Goal: Task Accomplishment & Management: Manage account settings

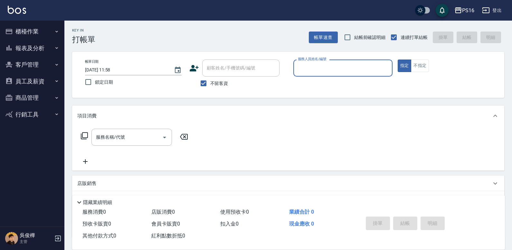
click at [34, 97] on button "商品管理" at bounding box center [32, 98] width 59 height 17
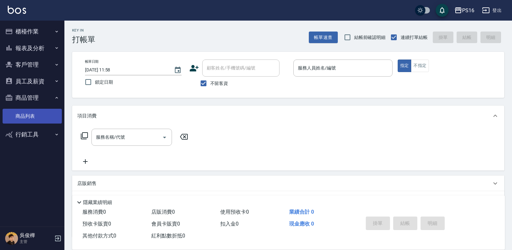
click at [29, 114] on link "商品列表" at bounding box center [32, 116] width 59 height 15
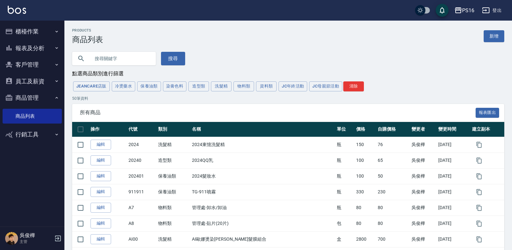
click at [107, 58] on input "text" at bounding box center [120, 58] width 61 height 17
type input "免"
click at [172, 55] on button "搜尋" at bounding box center [173, 59] width 24 height 14
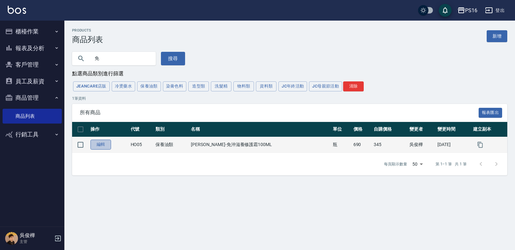
click at [102, 146] on link "編輯" at bounding box center [101, 145] width 21 height 10
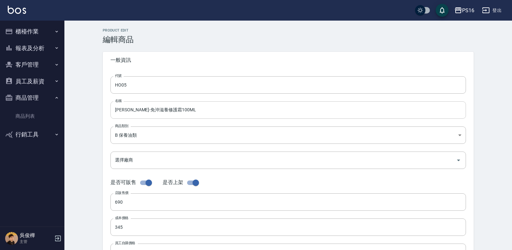
type input "HO05"
type input "[PERSON_NAME]-免沖滋養修護霜100ML"
type input "557b164b-5980-46db-8ad8-b618398d175b"
type input "690"
type input "345"
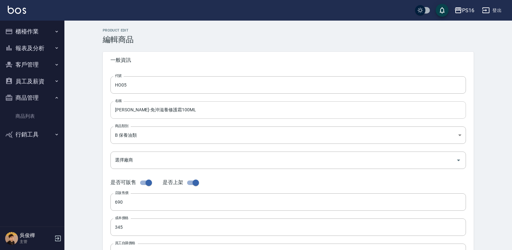
type input "345"
type input "瓶"
type input "UNSET"
click at [158, 109] on input "[PERSON_NAME]-免沖滋養修護霜100ML" at bounding box center [289, 109] width 356 height 17
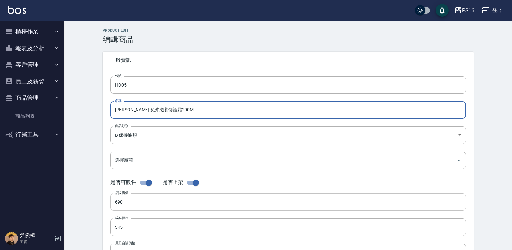
type input "[PERSON_NAME]-免沖滋養修護霜200ML"
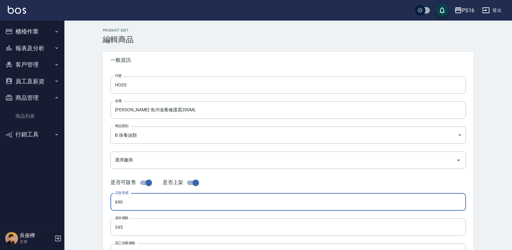
click at [135, 205] on input "690" at bounding box center [289, 202] width 356 height 17
drag, startPoint x: 135, startPoint y: 205, endPoint x: 104, endPoint y: 203, distance: 31.0
click at [104, 203] on div "代號 HO05 代號 名稱 [PERSON_NAME]-免沖滋養修護霜200ML 名稱 商品類別 B 保養油類 557b164b-5980-46db-8a…" at bounding box center [288, 198] width 371 height 258
type input "960"
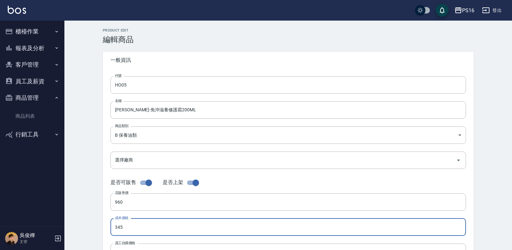
drag, startPoint x: 122, startPoint y: 225, endPoint x: 107, endPoint y: 225, distance: 15.5
click at [107, 225] on div "代號 HO05 代號 名稱 [PERSON_NAME]-免沖滋養修護霜200ML 名稱 商品類別 B 保養油類 557b164b-5980-46db-8a…" at bounding box center [288, 198] width 371 height 258
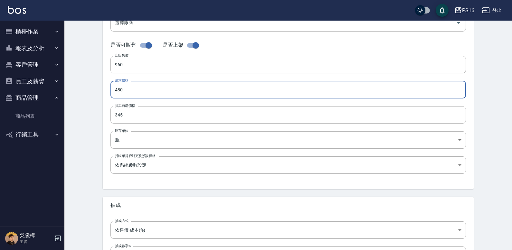
scroll to position [194, 0]
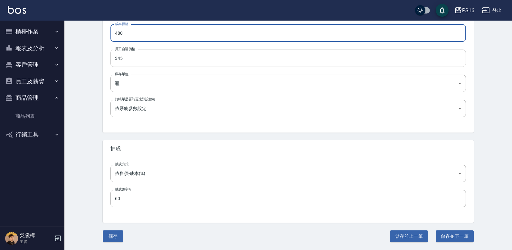
type input "480"
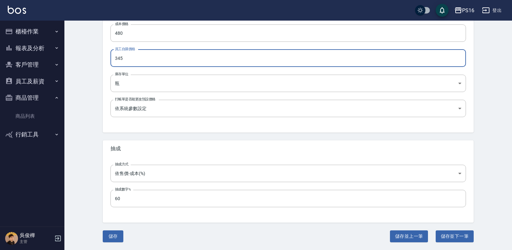
drag, startPoint x: 146, startPoint y: 62, endPoint x: 106, endPoint y: 60, distance: 39.4
click at [106, 60] on div "代號 HO05 代號 名稱 [PERSON_NAME]-免沖滋養修護霜200ML 名稱 商品類別 B 保養油類 557b164b-5980-46db-8a…" at bounding box center [288, 3] width 371 height 258
type input "480"
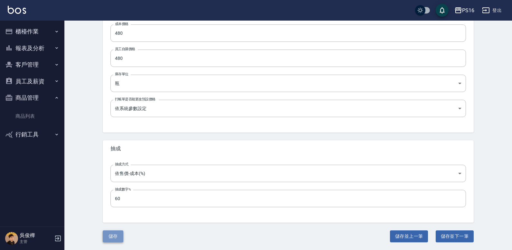
click at [113, 233] on button "儲存" at bounding box center [113, 237] width 21 height 12
